Goal: Task Accomplishment & Management: Complete application form

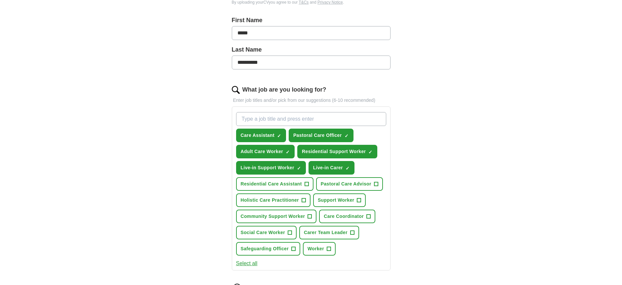
scroll to position [138, 0]
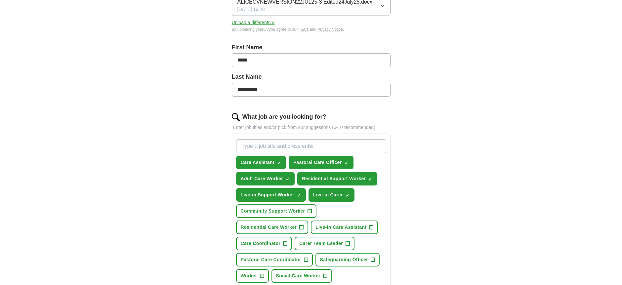
scroll to position [110, 0]
click at [243, 146] on input "What job are you looking for?" at bounding box center [311, 146] width 150 height 14
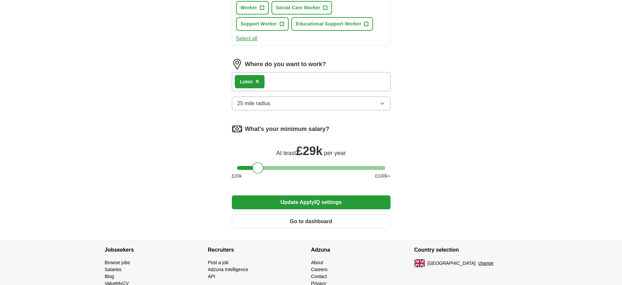
scroll to position [407, 0]
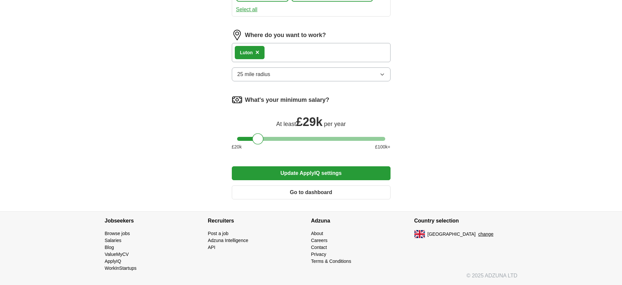
type input "Live-in care assistant :Noble live-in care Luton"
click at [306, 193] on button "Go to dashboard" at bounding box center [311, 192] width 159 height 14
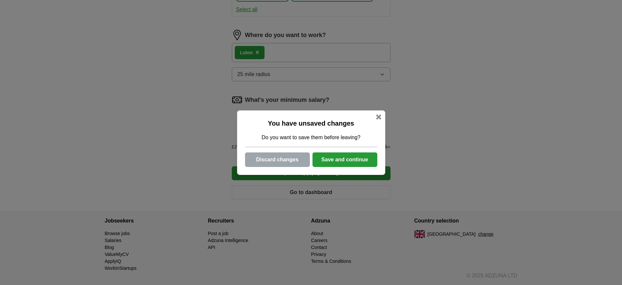
click at [353, 158] on button "Save and continue" at bounding box center [344, 159] width 65 height 15
